Goal: Information Seeking & Learning: Learn about a topic

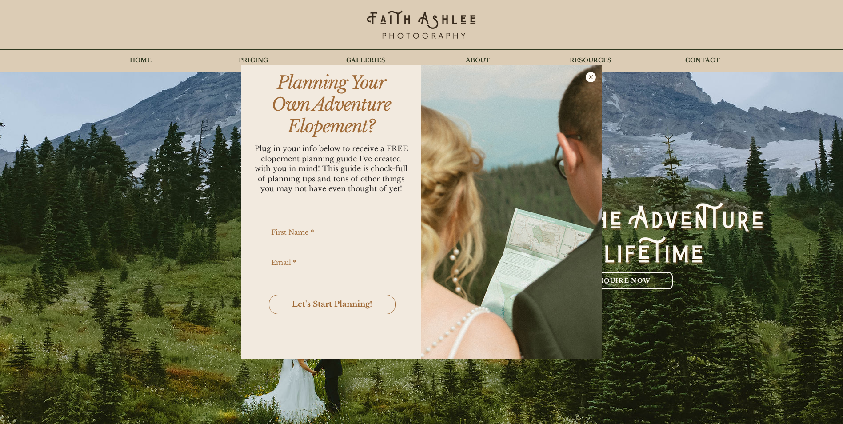
click at [592, 74] on icon "Back to site" at bounding box center [591, 77] width 10 height 10
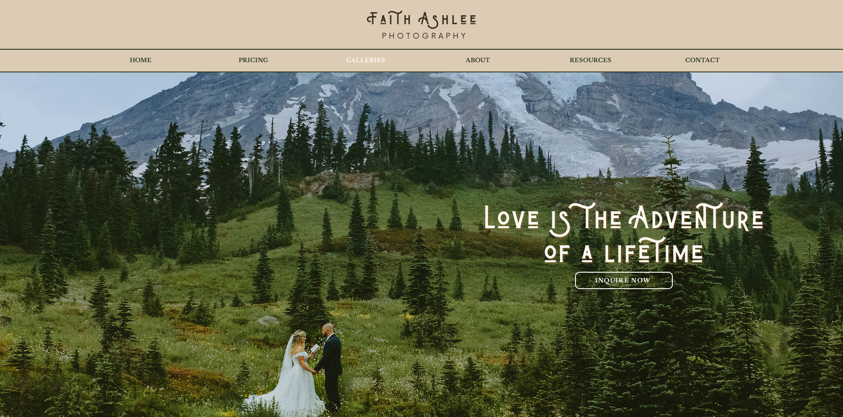
click at [356, 55] on p "GALLERIES" at bounding box center [366, 60] width 48 height 22
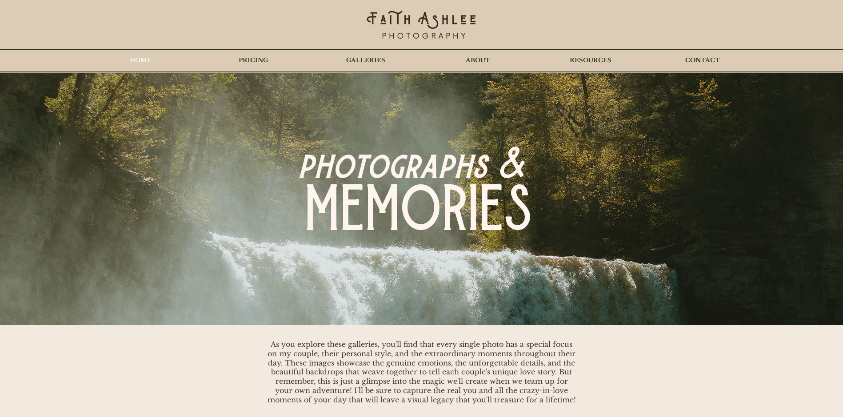
click at [139, 60] on p "HOME" at bounding box center [140, 60] width 31 height 22
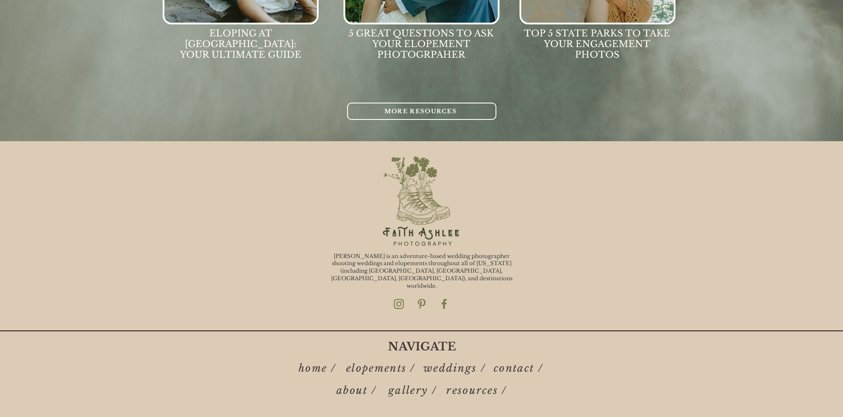
scroll to position [4454, 0]
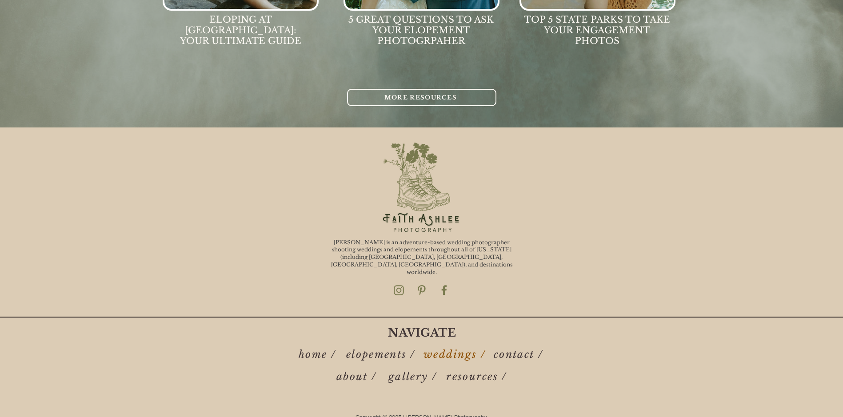
click at [436, 348] on span "weddings /" at bounding box center [454, 354] width 62 height 12
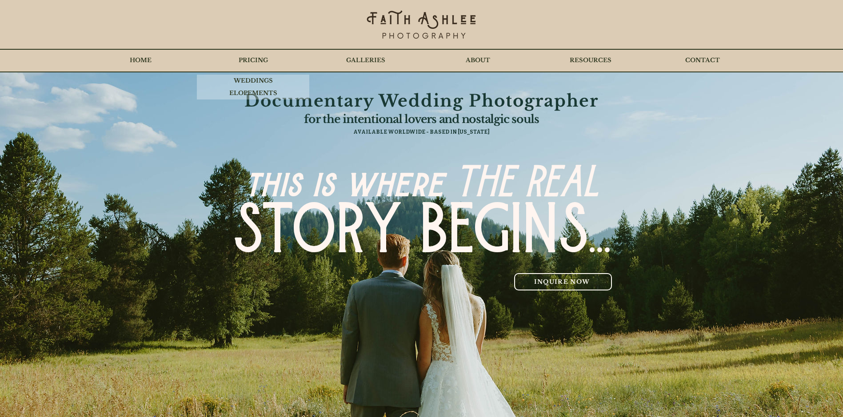
click at [244, 56] on p "PRICING" at bounding box center [253, 60] width 38 height 22
click at [255, 83] on p "WEDDINGS" at bounding box center [253, 81] width 48 height 12
click at [252, 82] on p "WEDDINGS" at bounding box center [253, 81] width 48 height 12
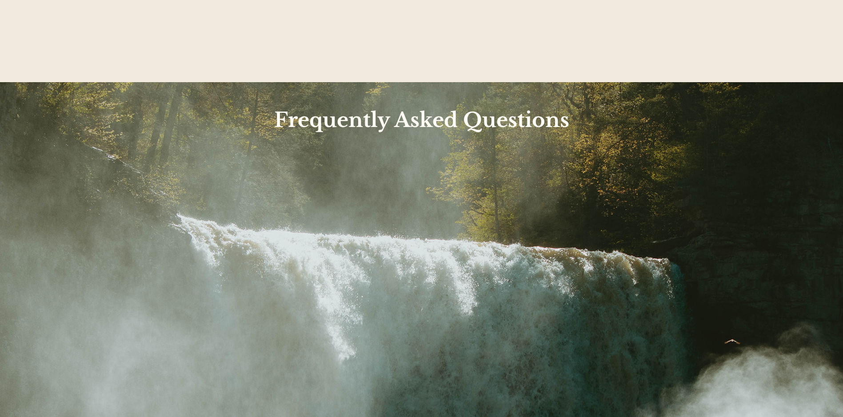
scroll to position [3110, 0]
